Goal: Check status: Check status

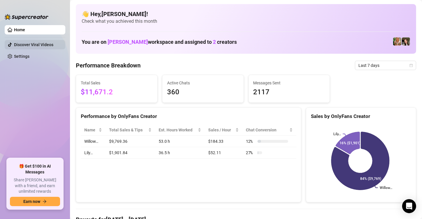
click at [33, 42] on link "Discover Viral Videos" at bounding box center [33, 44] width 39 height 5
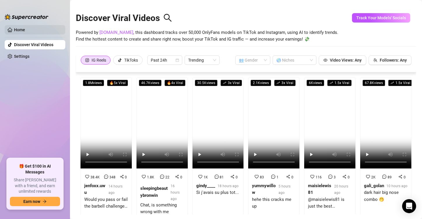
click at [25, 27] on link "Home" at bounding box center [19, 29] width 11 height 5
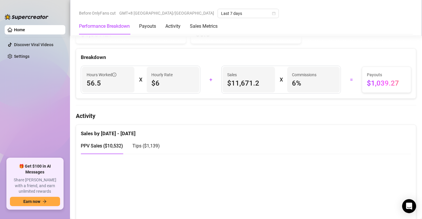
scroll to position [263, 0]
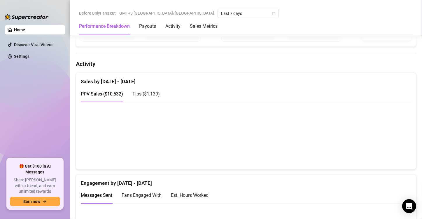
click at [386, 154] on canvas at bounding box center [244, 135] width 326 height 58
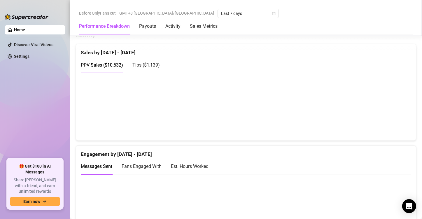
scroll to position [292, 0]
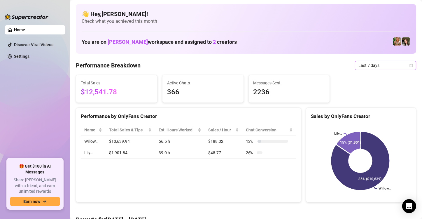
click at [385, 64] on span "Last 7 days" at bounding box center [386, 65] width 54 height 9
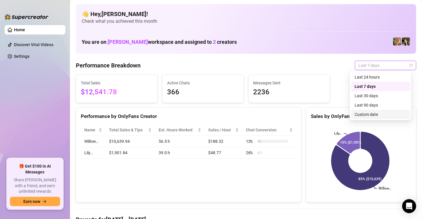
click at [376, 116] on div "Custom date" at bounding box center [381, 114] width 52 height 6
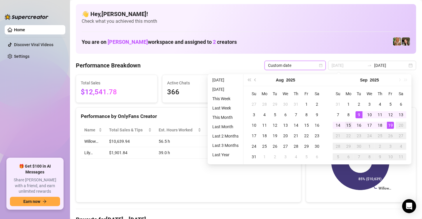
type input "2025-09-15"
click at [350, 125] on div "15" at bounding box center [348, 125] width 7 height 7
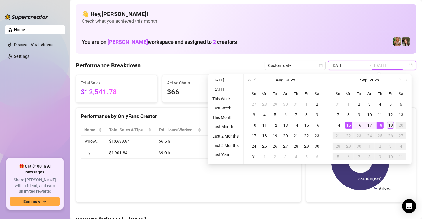
type input "2025-09-19"
click at [388, 127] on div "19" at bounding box center [390, 125] width 7 height 7
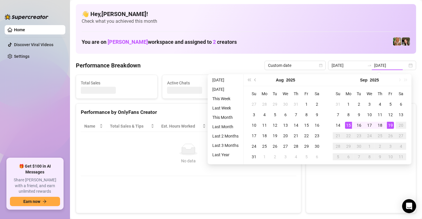
type input "2025-09-15"
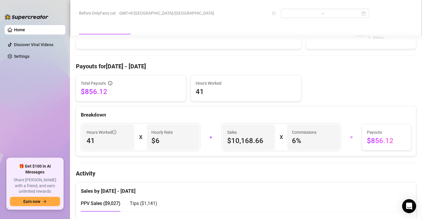
scroll to position [204, 0]
